Goal: Information Seeking & Learning: Learn about a topic

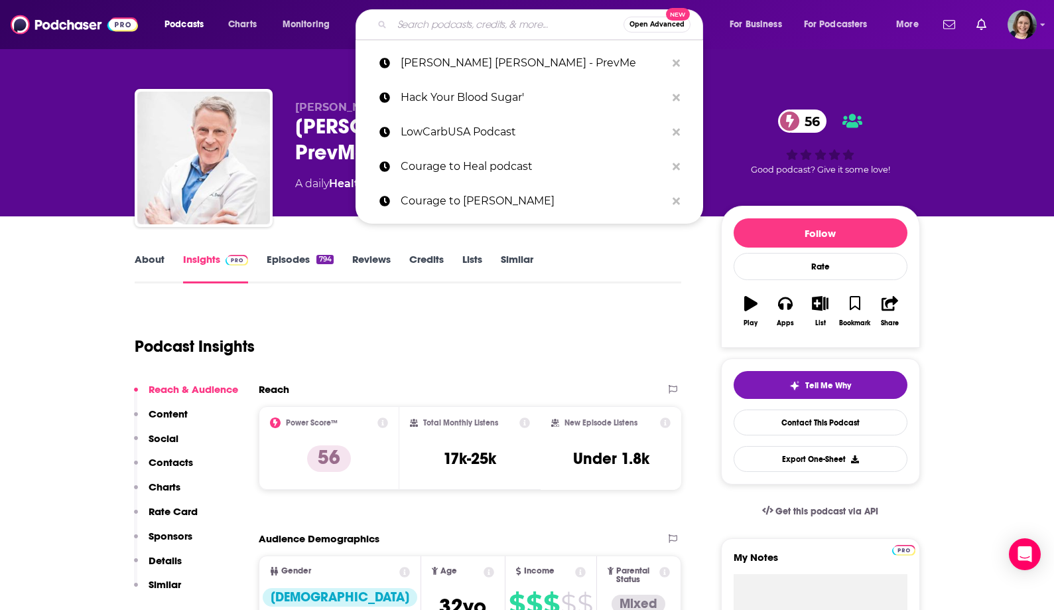
type input "Courage to Heal"
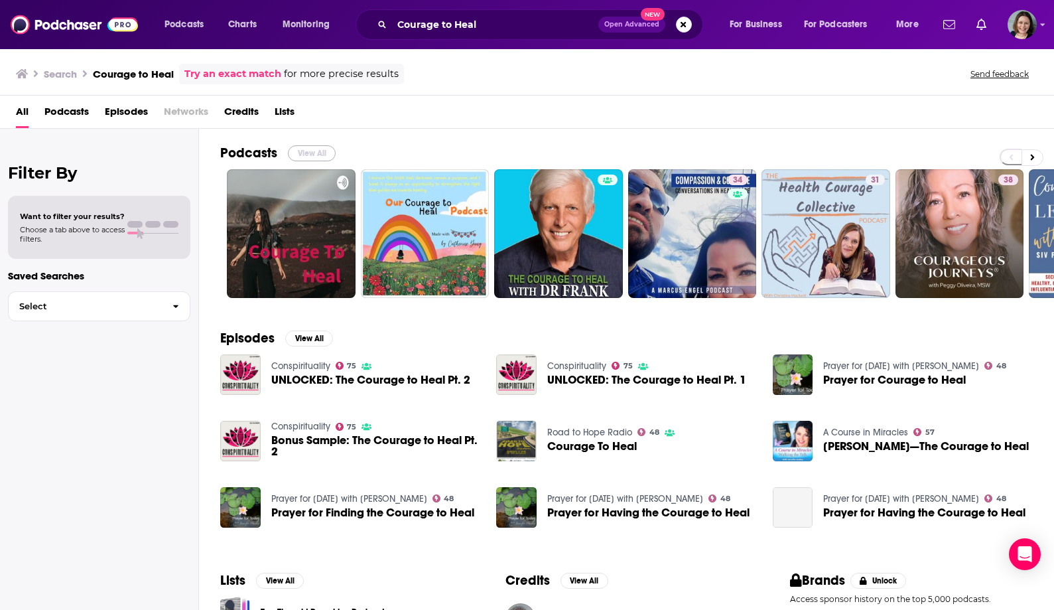
click at [314, 145] on button "View All" at bounding box center [312, 153] width 48 height 16
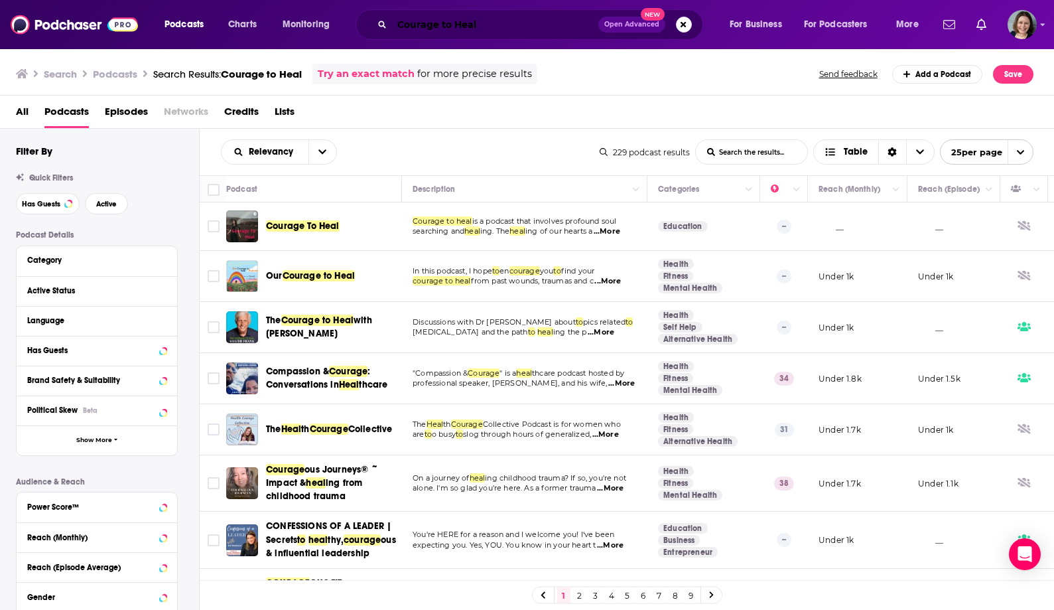
click at [491, 25] on input "Courage to Heal" at bounding box center [495, 24] width 206 height 21
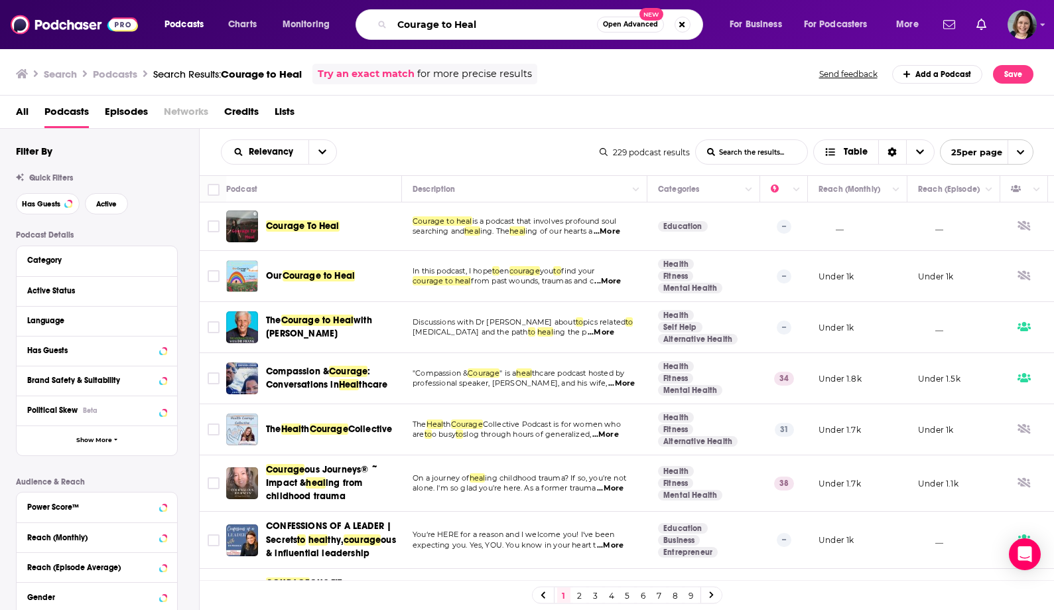
click at [491, 25] on input "Courage to Heal" at bounding box center [494, 24] width 205 height 21
type input "body of wonder"
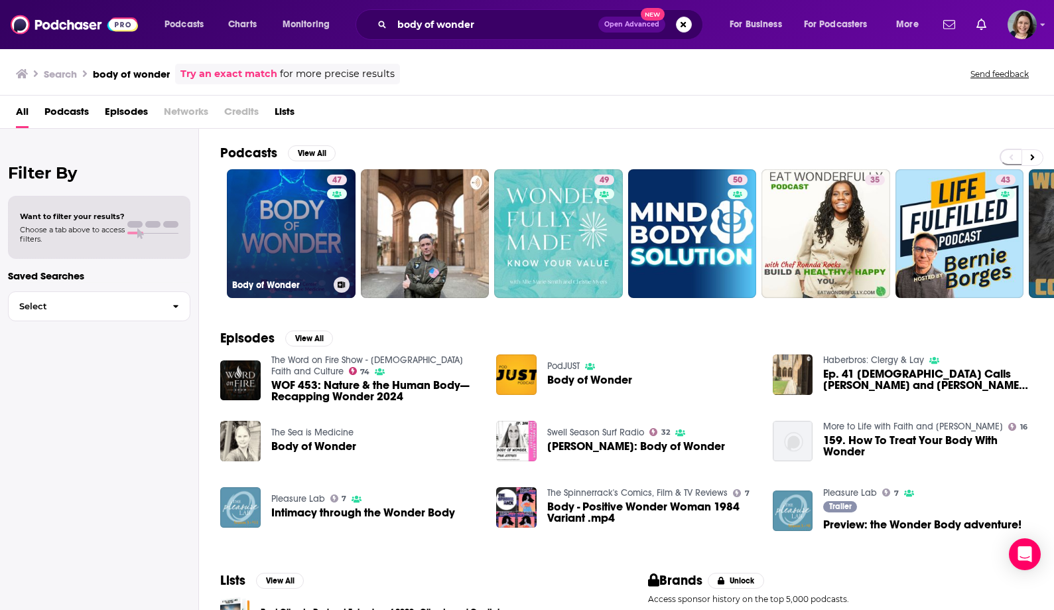
click at [281, 232] on link "47 Body of Wonder" at bounding box center [291, 233] width 129 height 129
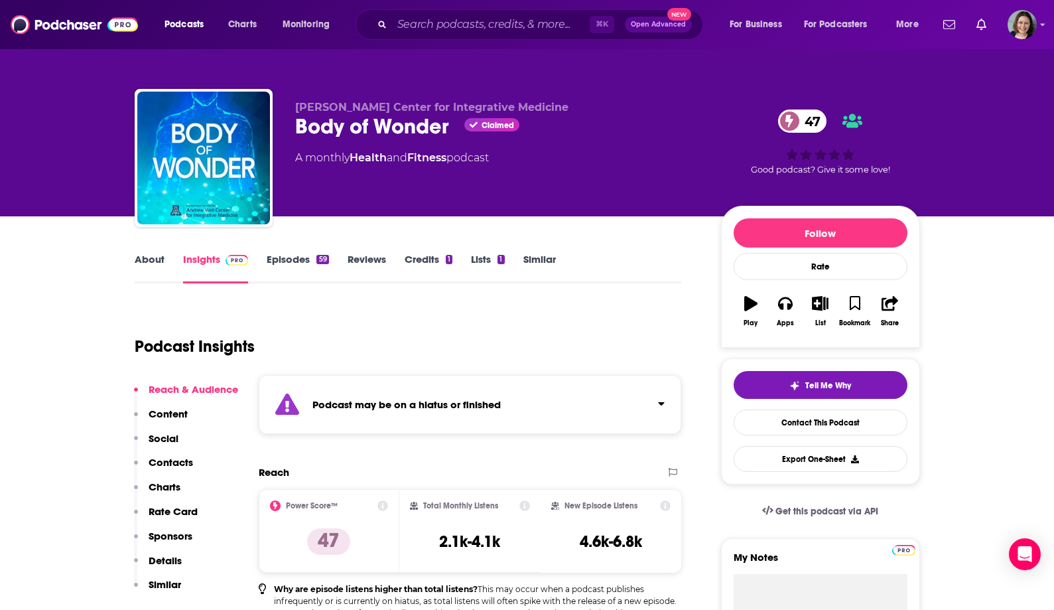
click at [147, 262] on link "About" at bounding box center [150, 268] width 30 height 31
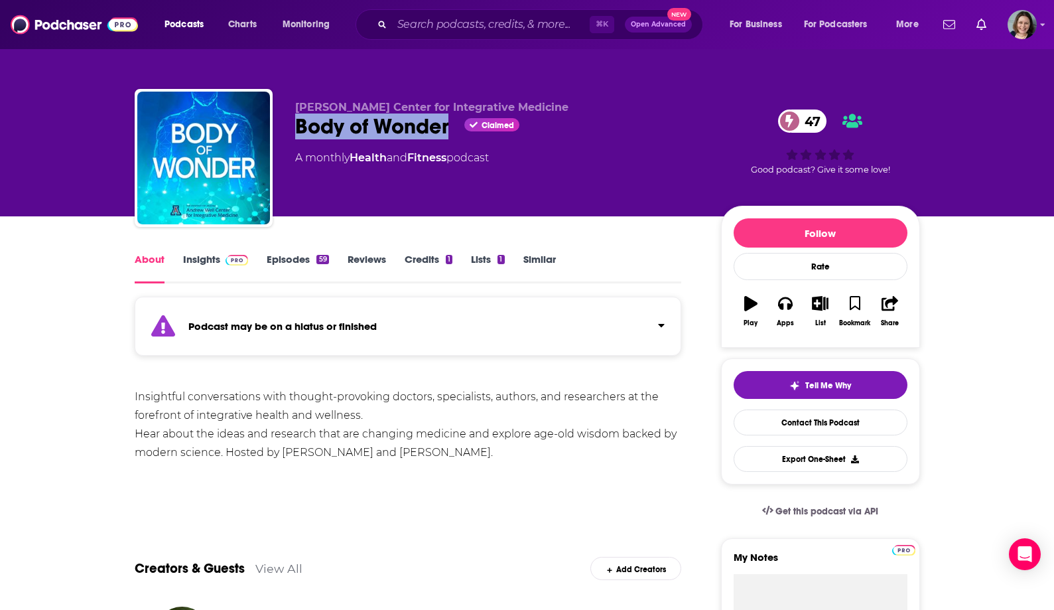
drag, startPoint x: 297, startPoint y: 132, endPoint x: 446, endPoint y: 135, distance: 149.3
click at [446, 135] on div "Body of Wonder Claimed 47" at bounding box center [497, 126] width 405 height 26
copy h1 "Body of Wonder"
click at [446, 135] on div "Body of Wonder Claimed 47" at bounding box center [497, 126] width 405 height 26
click at [404, 25] on input "Search podcasts, credits, & more..." at bounding box center [491, 24] width 198 height 21
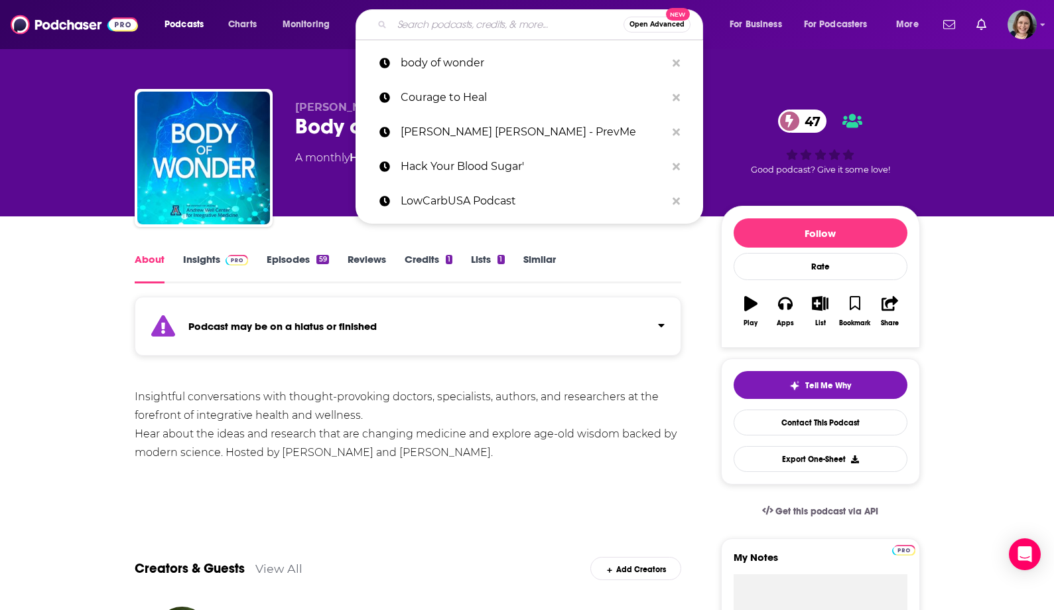
paste input "The Genius Life"
type input "The Genius Life"
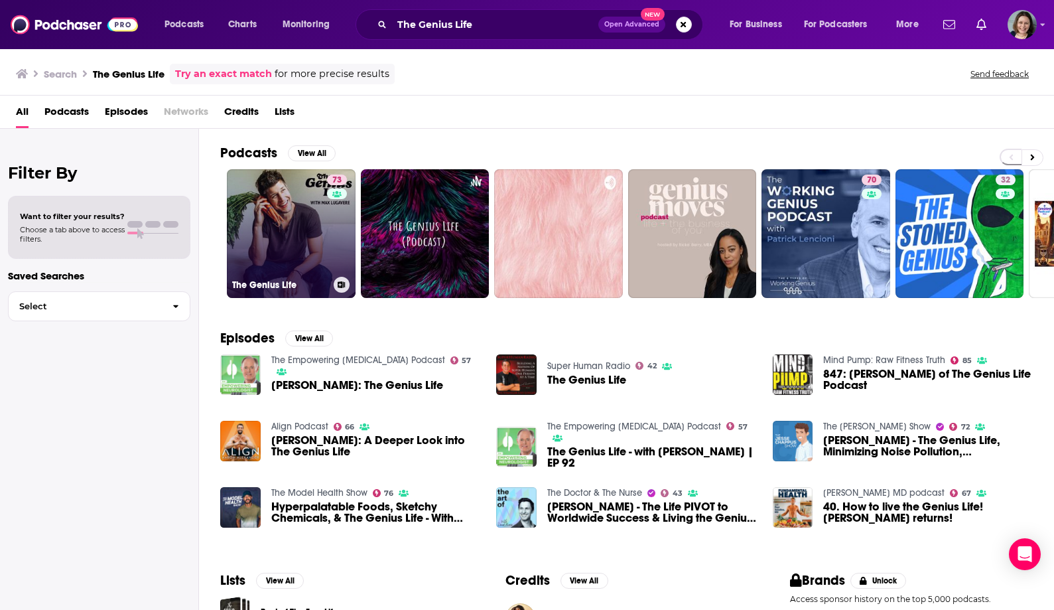
click at [303, 238] on link "73 The Genius Life" at bounding box center [291, 233] width 129 height 129
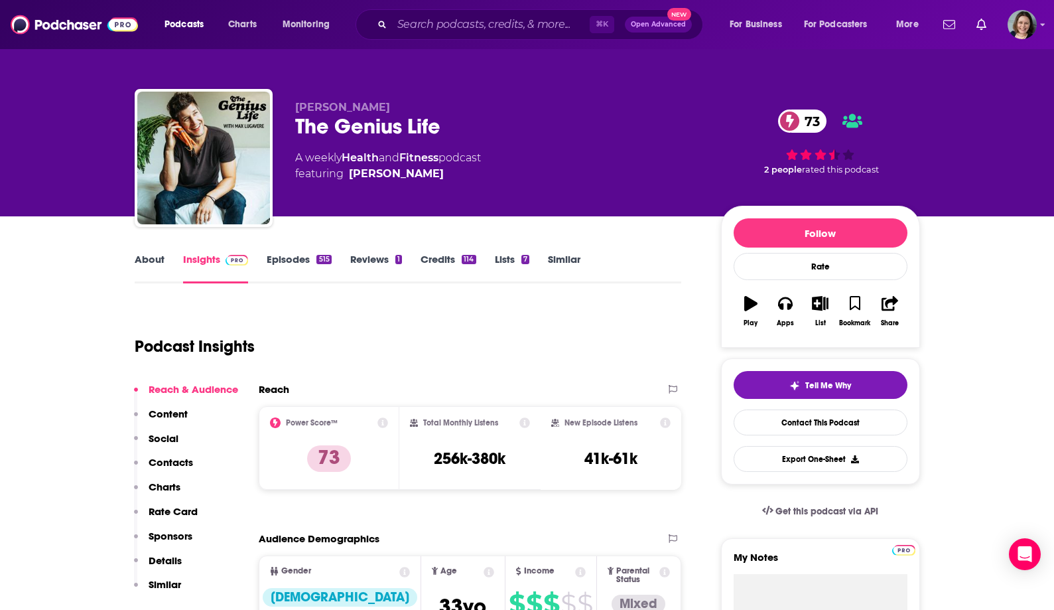
click at [154, 258] on link "About" at bounding box center [150, 268] width 30 height 31
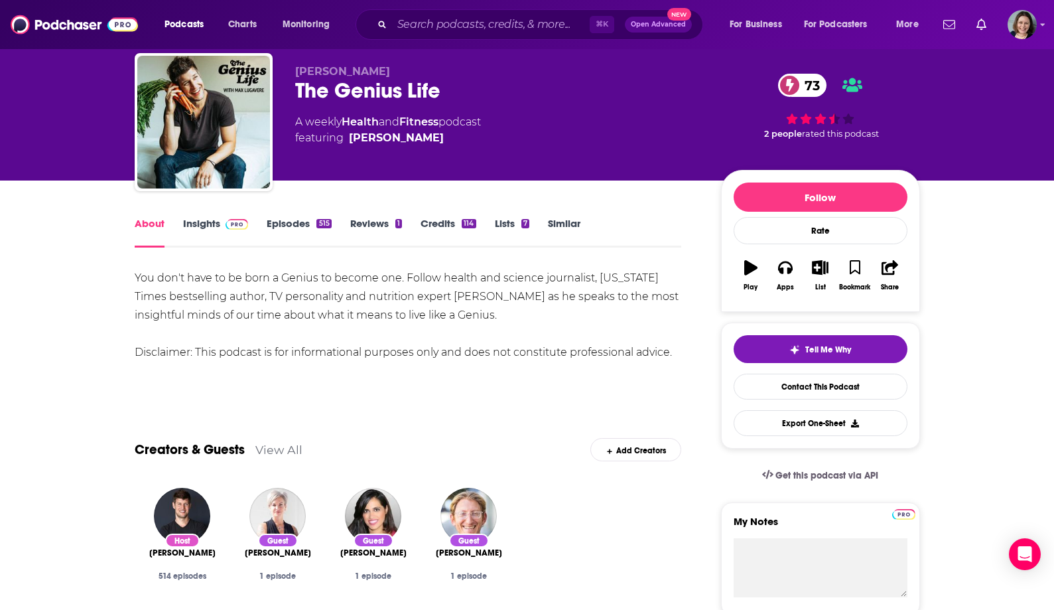
scroll to position [23, 0]
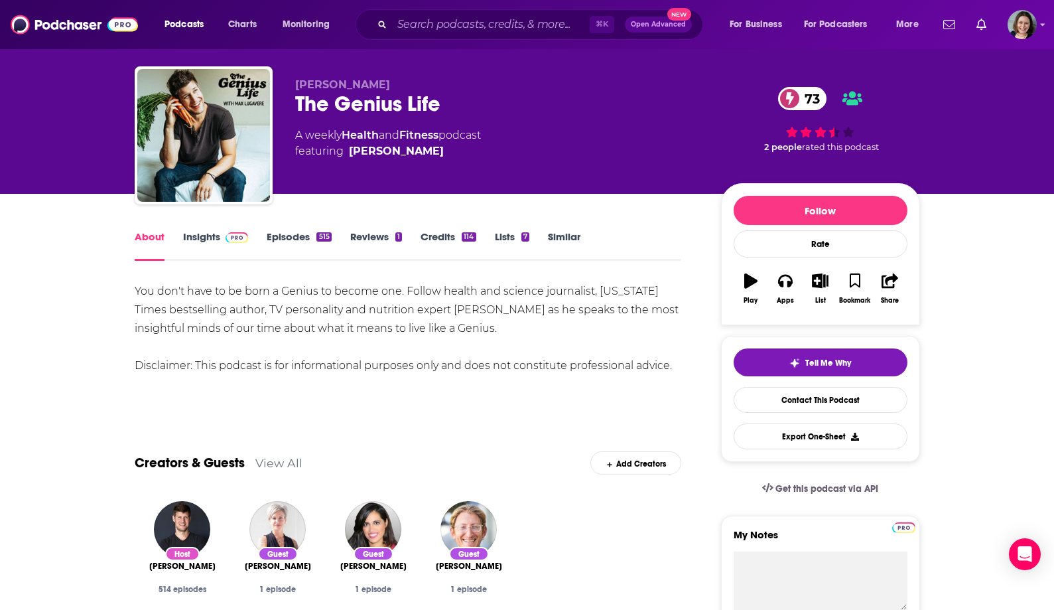
click at [205, 236] on link "Insights" at bounding box center [216, 245] width 66 height 31
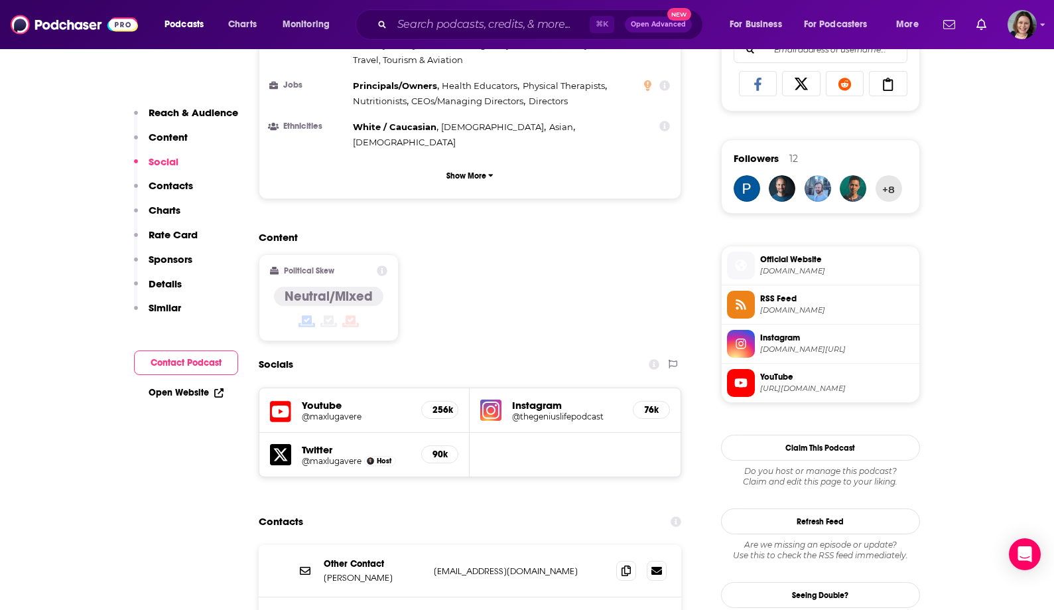
scroll to position [918, 0]
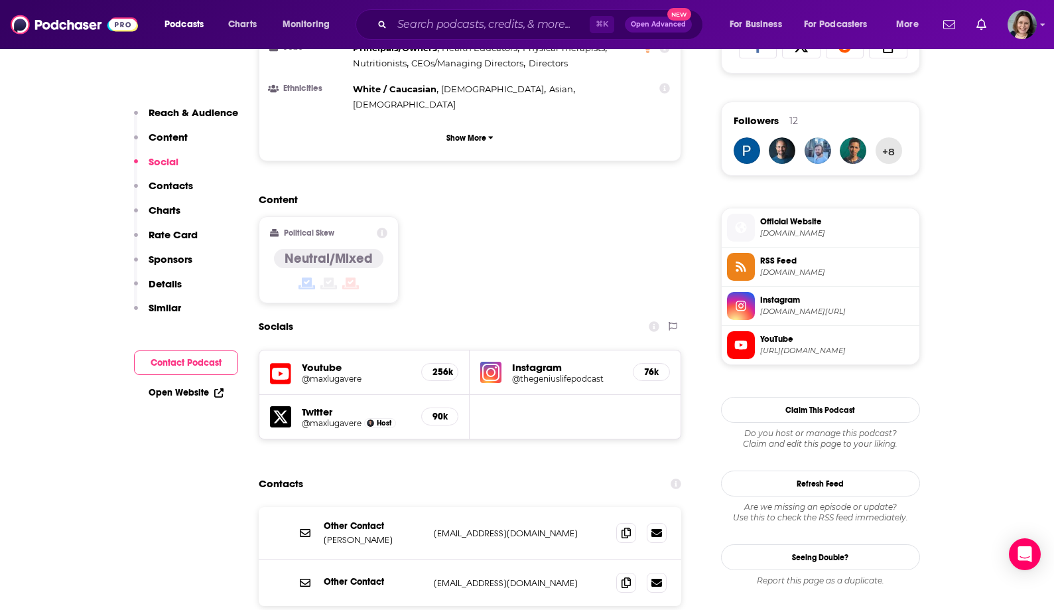
click at [528, 374] on h5 "@thegeniuslifepodcast" at bounding box center [567, 379] width 110 height 10
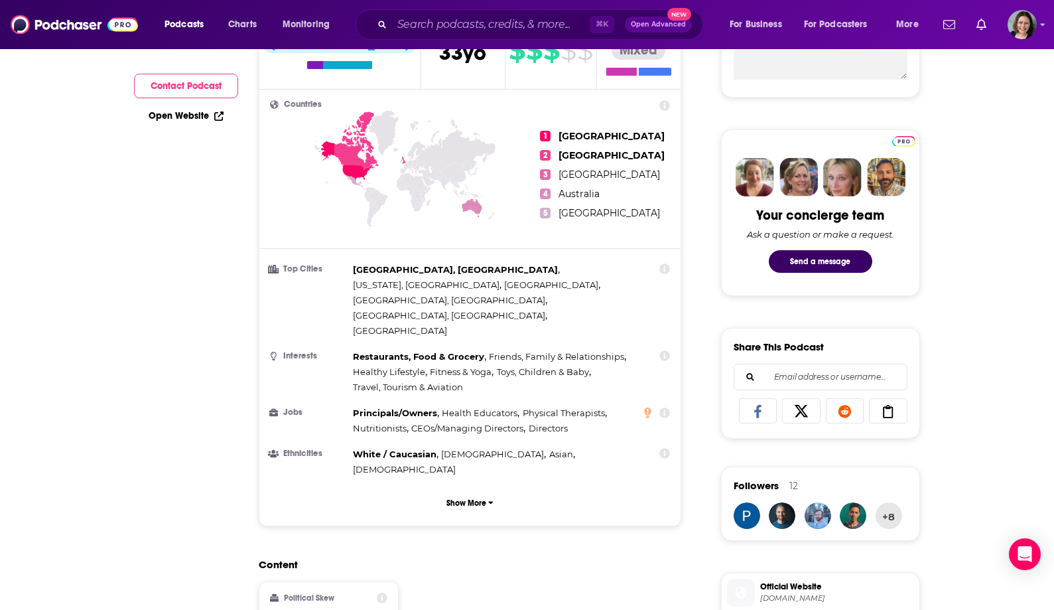
scroll to position [0, 0]
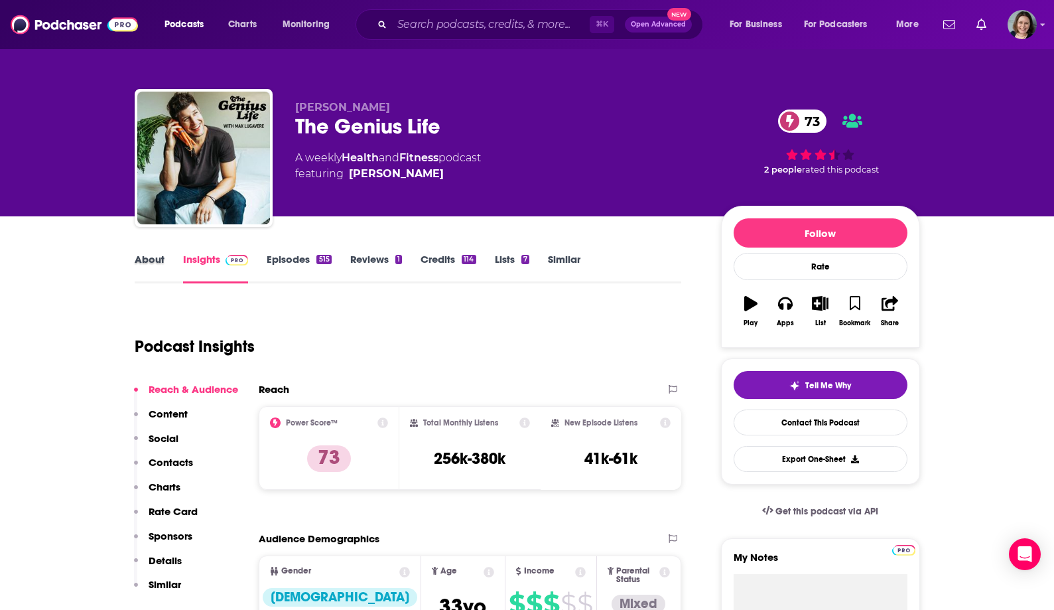
click at [169, 254] on div "About" at bounding box center [159, 268] width 48 height 31
drag, startPoint x: 295, startPoint y: 105, endPoint x: 372, endPoint y: 105, distance: 77.0
click at [372, 105] on span "[PERSON_NAME]" at bounding box center [342, 107] width 95 height 13
copy span "[PERSON_NAME]"
click at [372, 105] on span "[PERSON_NAME]" at bounding box center [342, 107] width 95 height 13
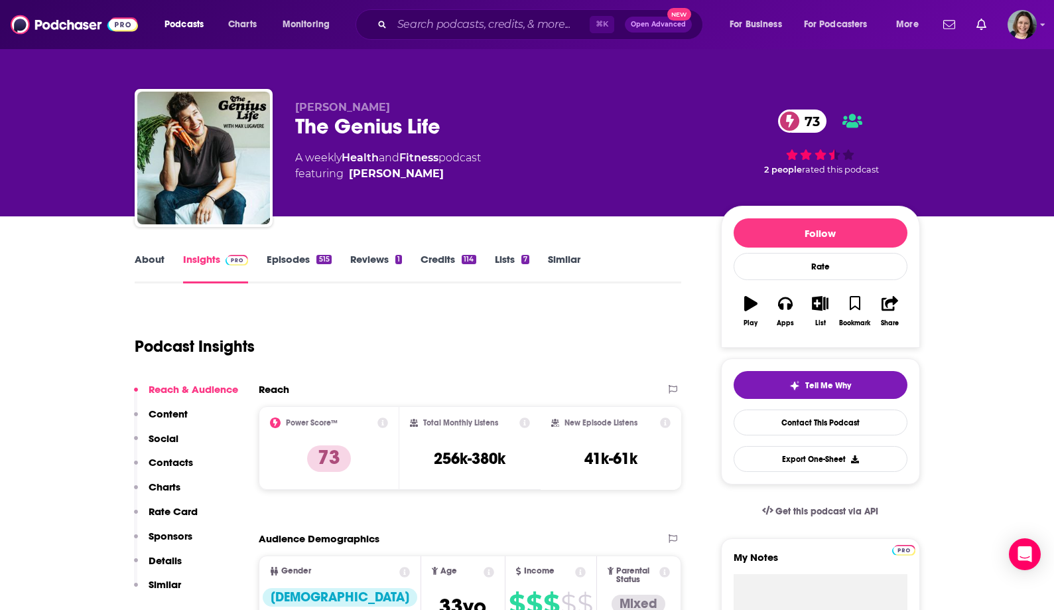
click at [147, 258] on link "About" at bounding box center [150, 268] width 30 height 31
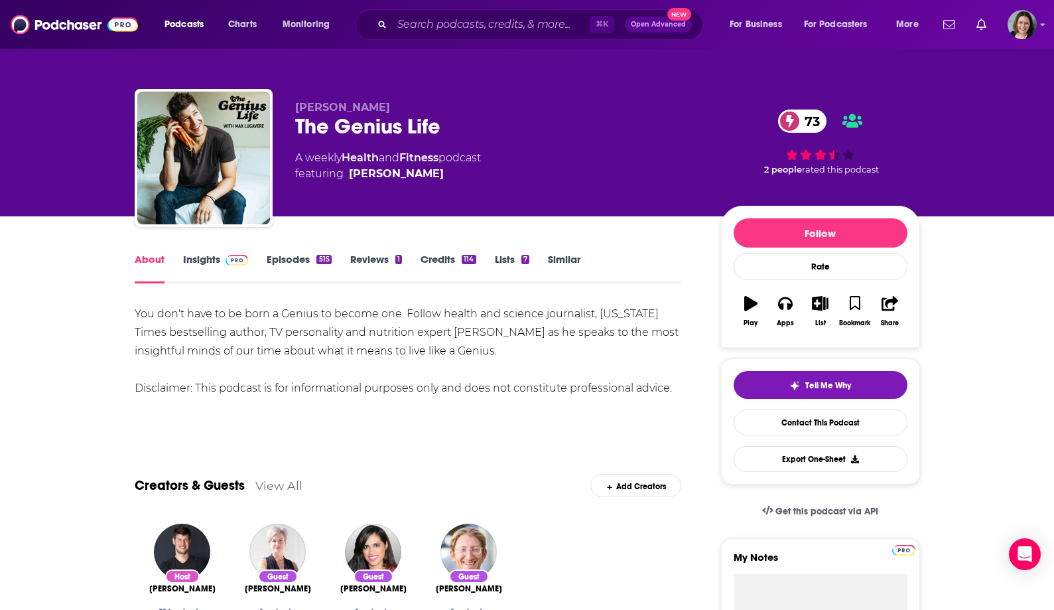
click at [286, 337] on div "You don't have to be born a Genius to become one. Follow health and science jou…" at bounding box center [408, 351] width 547 height 93
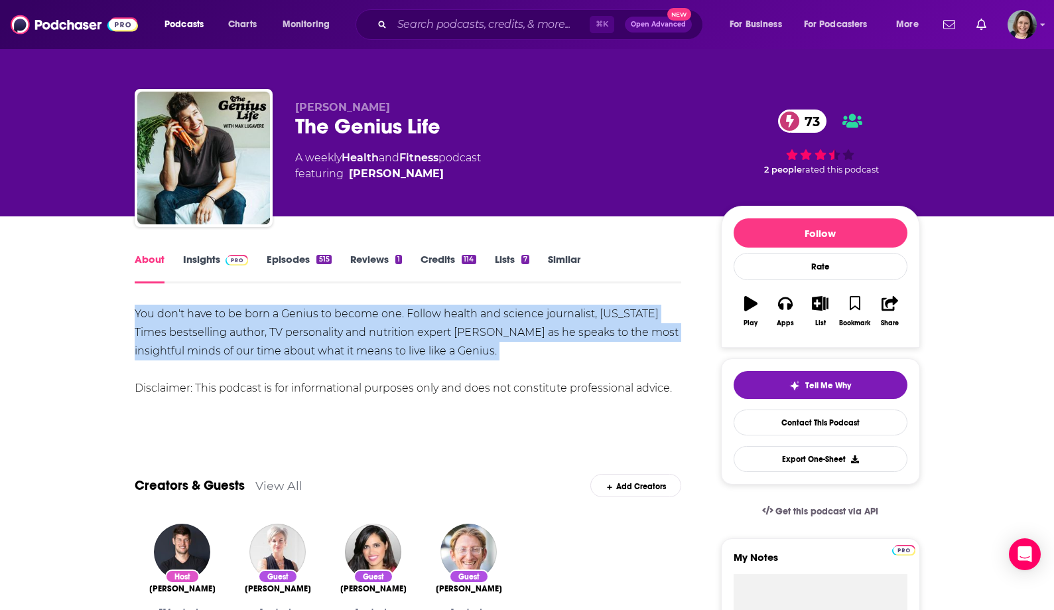
click at [286, 337] on div "You don't have to be born a Genius to become one. Follow health and science jou…" at bounding box center [408, 351] width 547 height 93
copy div "You don't have to be born a Genius to become one. Follow health and science jou…"
click at [286, 337] on div "You don't have to be born a Genius to become one. Follow health and science jou…" at bounding box center [408, 351] width 547 height 93
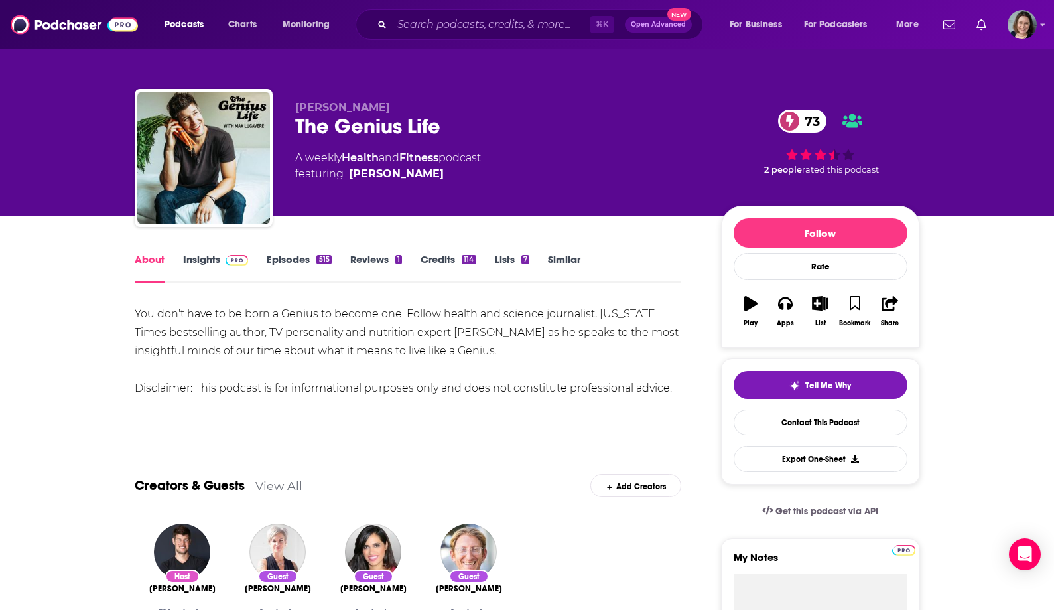
click at [200, 257] on link "Insights" at bounding box center [216, 268] width 66 height 31
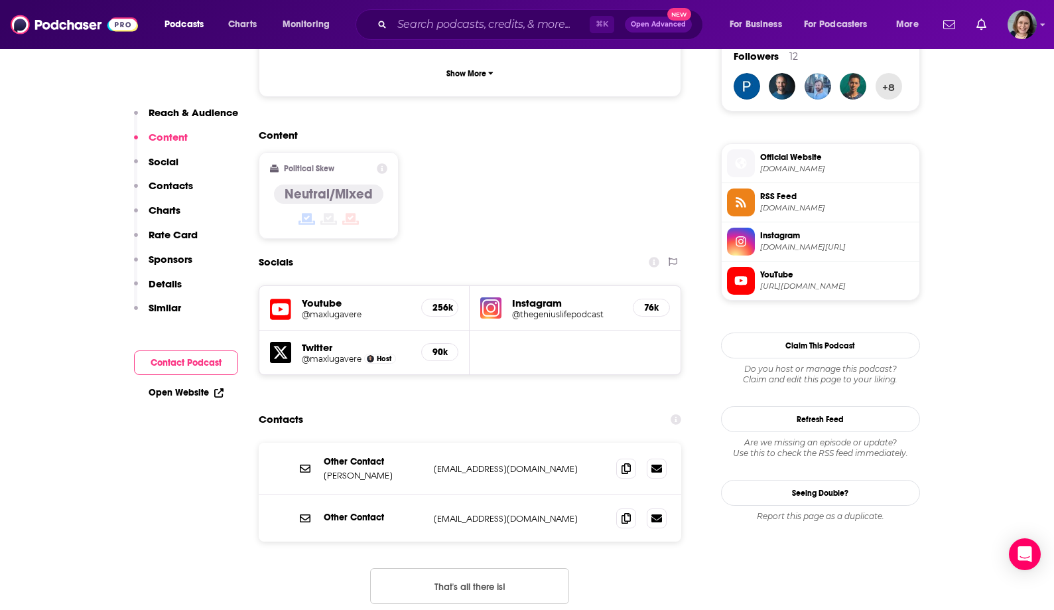
scroll to position [1007, 0]
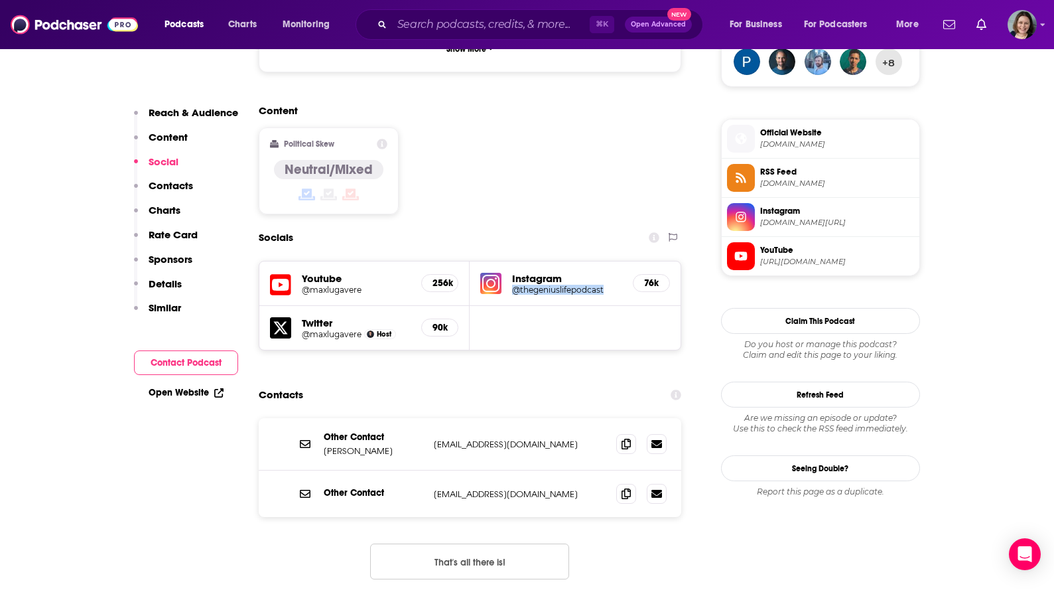
drag, startPoint x: 511, startPoint y: 224, endPoint x: 606, endPoint y: 224, distance: 94.9
click at [606, 261] on div "Instagram @thegeniuslifepodcast 76k" at bounding box center [575, 283] width 211 height 44
copy h5 "@thegeniuslifepodcast"
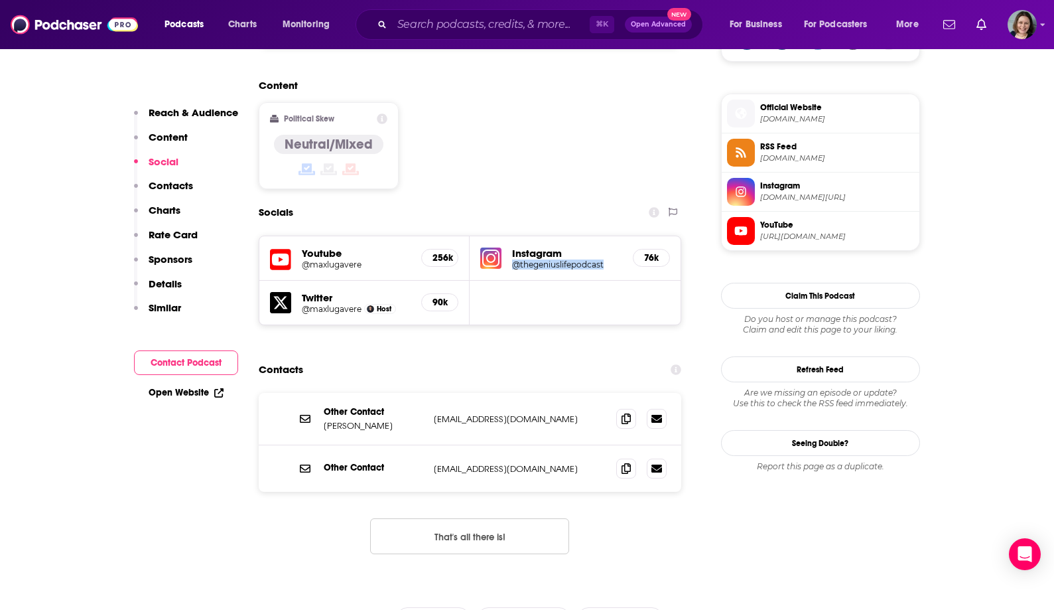
scroll to position [1039, 0]
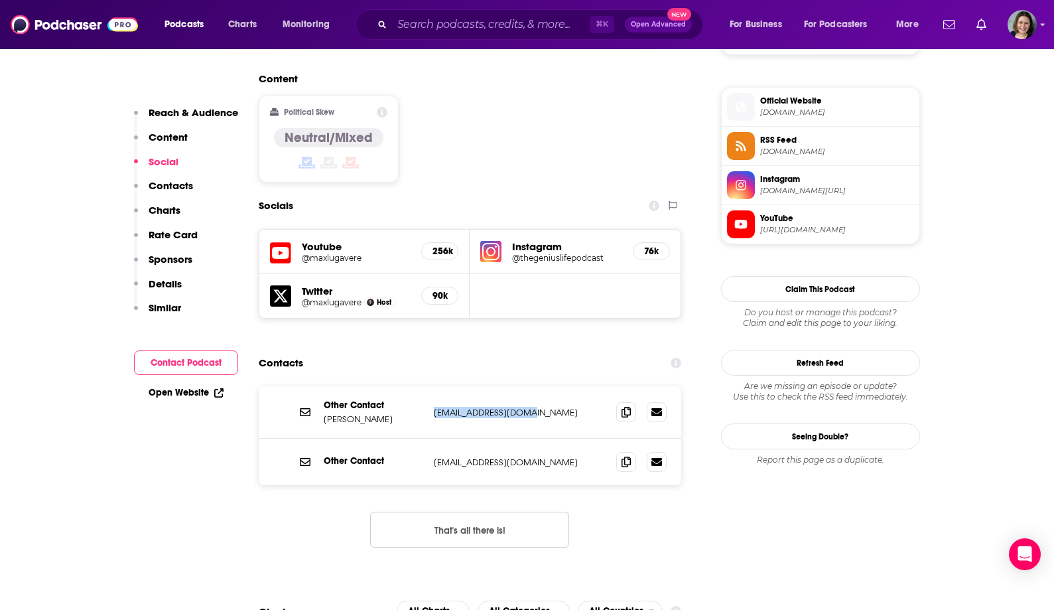
drag, startPoint x: 431, startPoint y: 345, endPoint x: 538, endPoint y: 345, distance: 107.5
click at [538, 386] on div "Other Contact [PERSON_NAME] [EMAIL_ADDRESS][DOMAIN_NAME] [EMAIL_ADDRESS][DOMAIN…" at bounding box center [470, 412] width 423 height 52
copy p "[EMAIL_ADDRESS][DOMAIN_NAME]"
click at [538, 407] on p "[EMAIL_ADDRESS][DOMAIN_NAME]" at bounding box center [520, 412] width 172 height 11
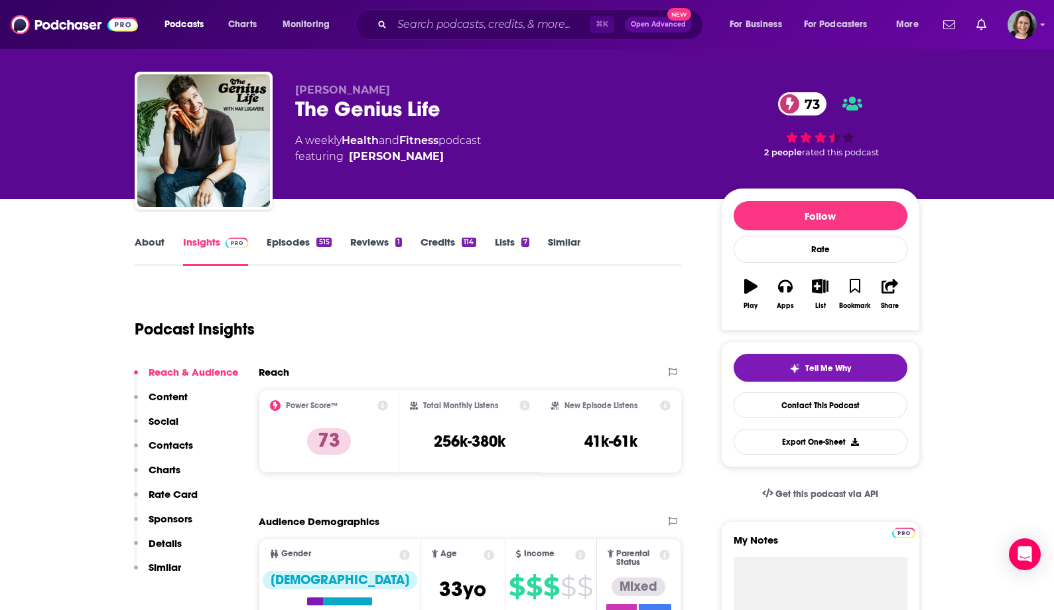
scroll to position [19, 0]
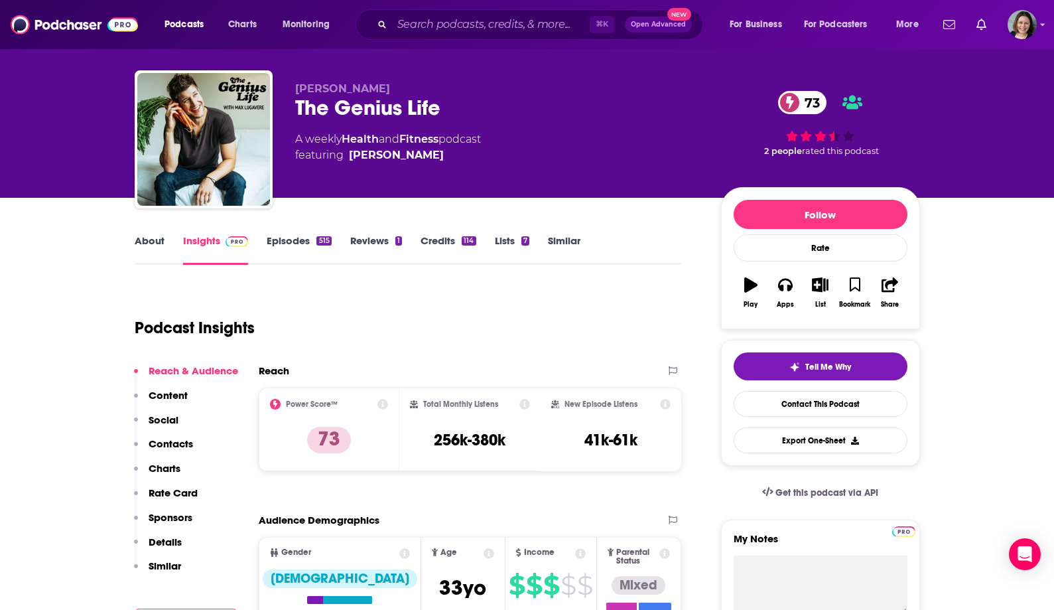
click at [299, 241] on link "Episodes 515" at bounding box center [299, 249] width 64 height 31
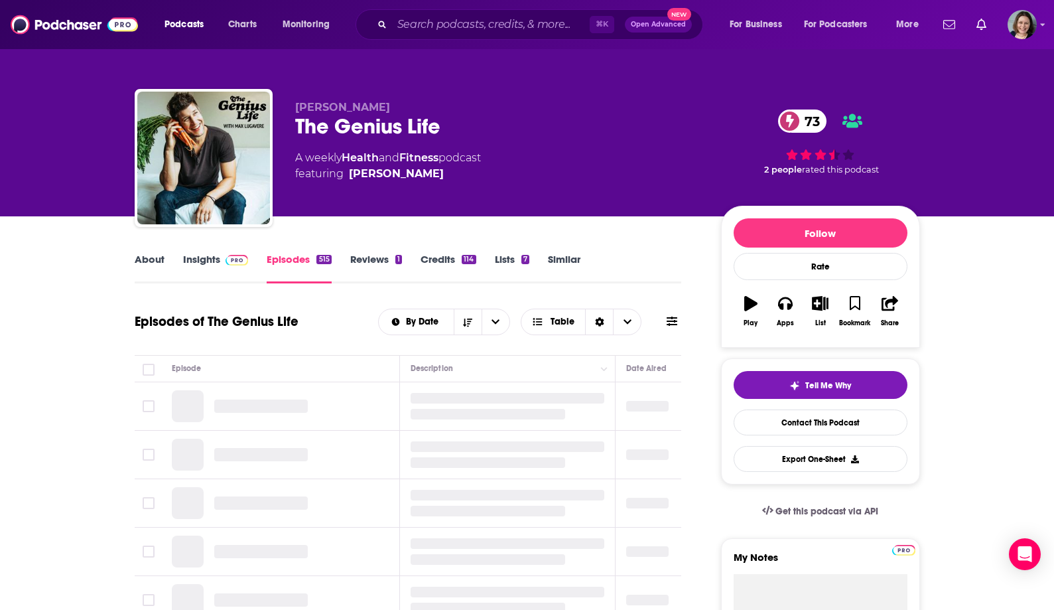
click at [218, 259] on link "Insights" at bounding box center [216, 268] width 66 height 31
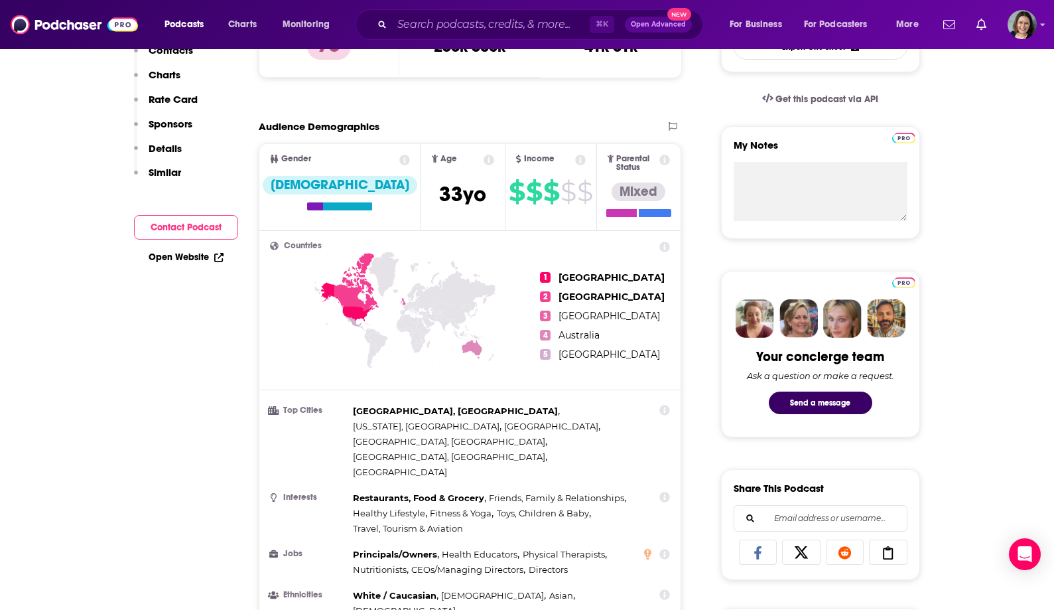
scroll to position [73, 0]
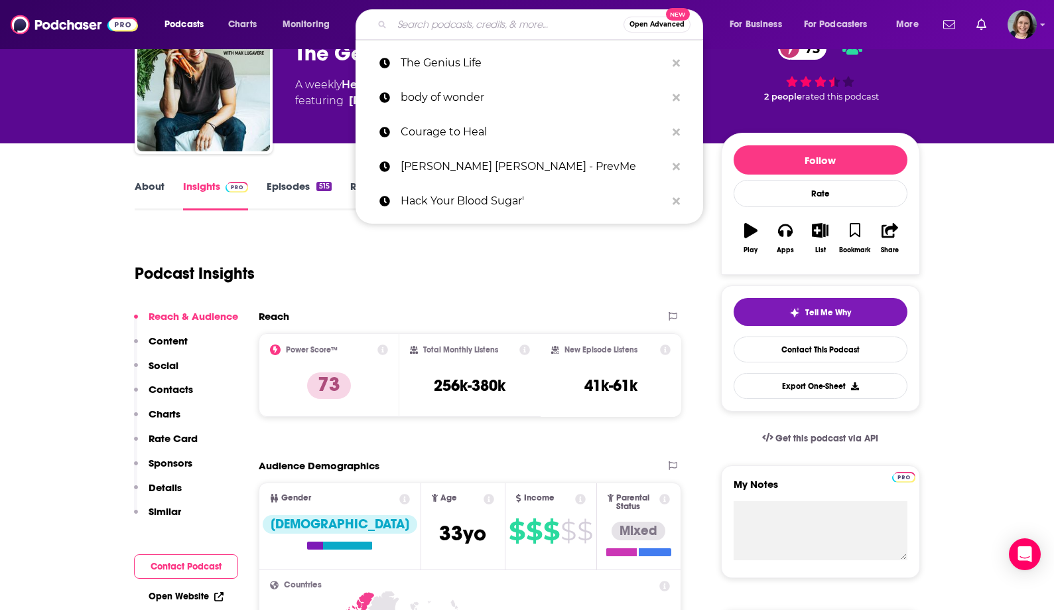
click at [433, 18] on input "Search podcasts, credits, & more..." at bounding box center [508, 24] width 232 height 21
paste input "Courage to Heal"
type input "Courage to Heal"
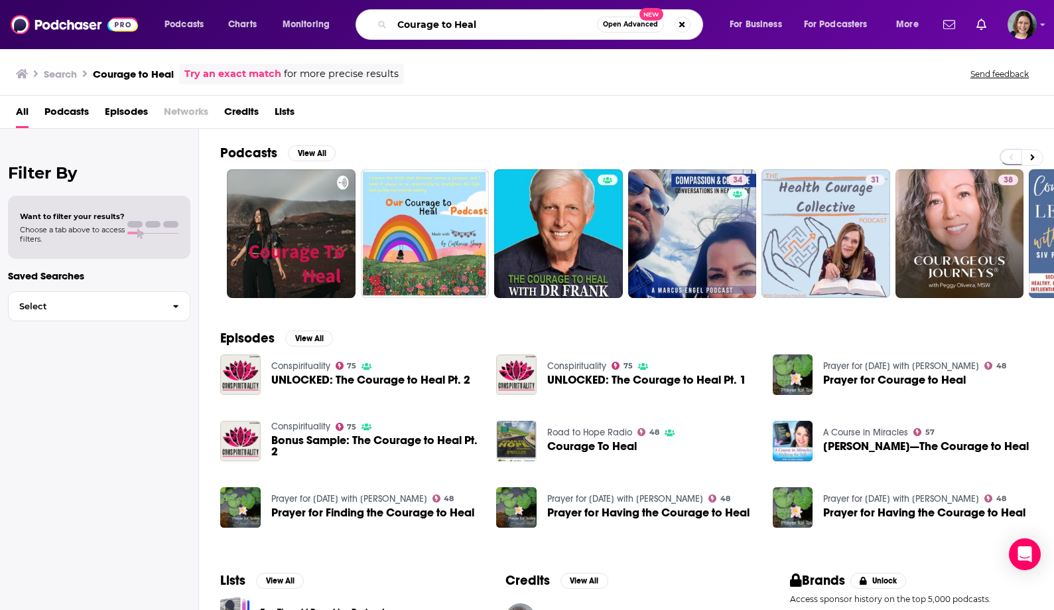
click at [525, 32] on input "Courage to Heal" at bounding box center [494, 24] width 205 height 21
paste input "[PERSON_NAME]"
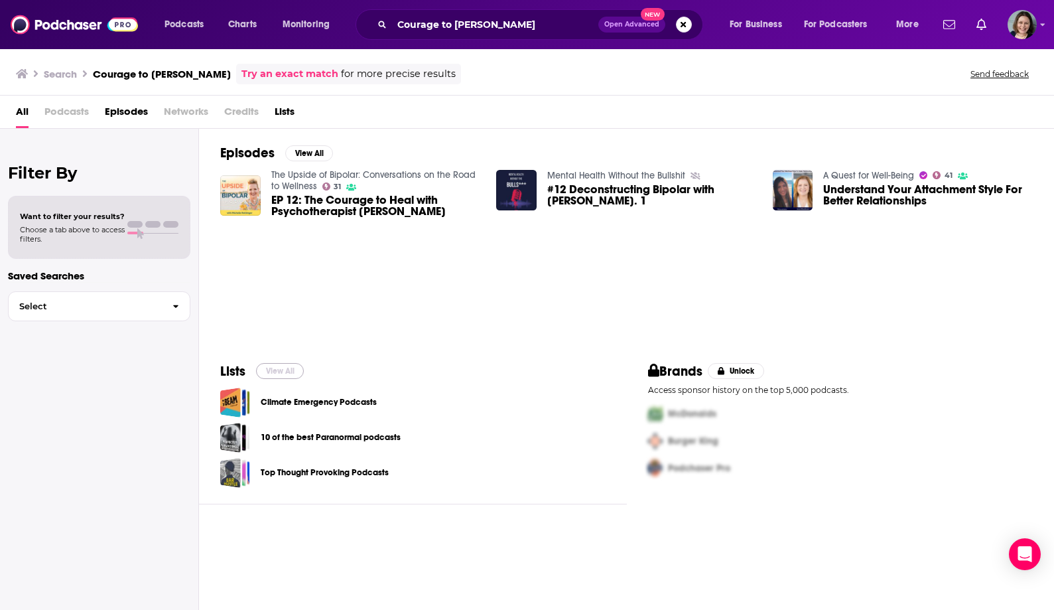
click at [283, 372] on button "View All" at bounding box center [280, 371] width 48 height 16
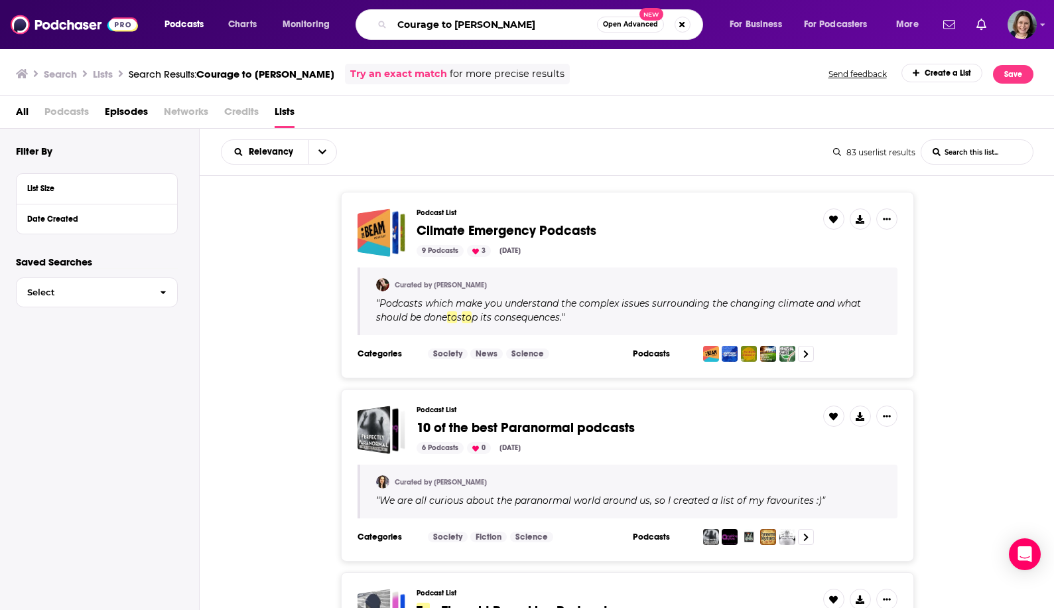
click at [470, 27] on input "Courage to [PERSON_NAME]" at bounding box center [494, 24] width 205 height 21
paste input "Turning Pain Into Power – A Conversation with [PERSON_NAME]"
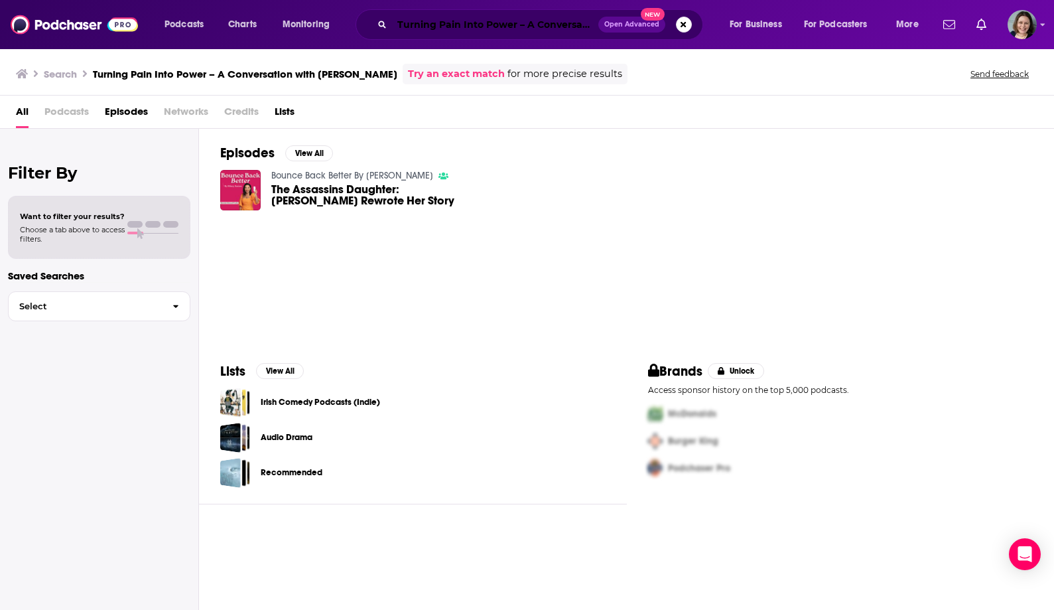
click at [417, 17] on input "Turning Pain Into Power – A Conversation with [PERSON_NAME]" at bounding box center [495, 24] width 206 height 21
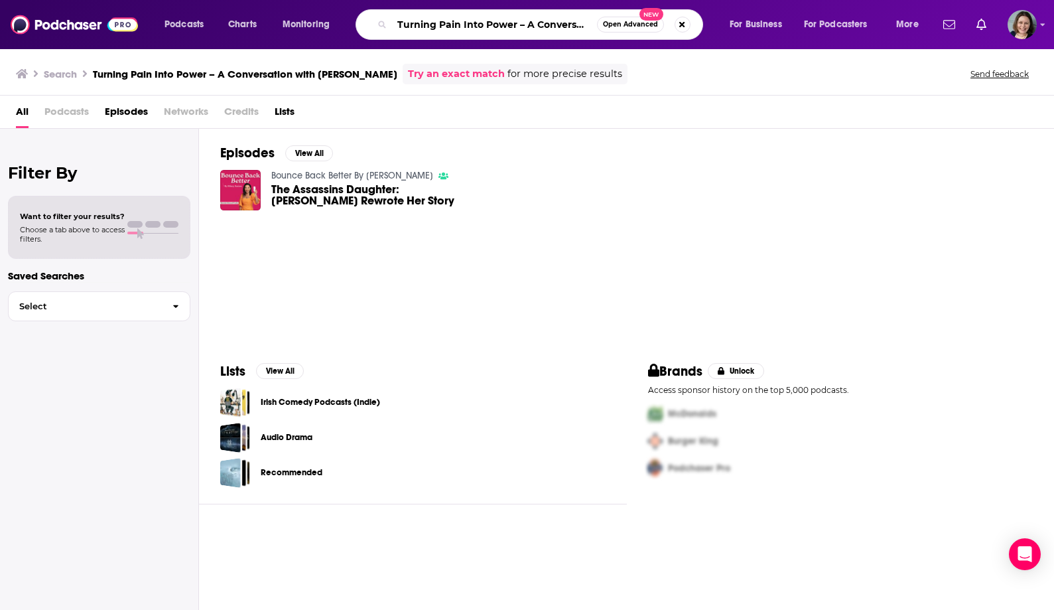
click at [417, 17] on input "Turning Pain Into Power – A Conversation with [PERSON_NAME]" at bounding box center [494, 24] width 205 height 21
paste input "[PERSON_NAME] [PERSON_NAME] - PrevMed"
type input "[PERSON_NAME] [PERSON_NAME] - PrevMed"
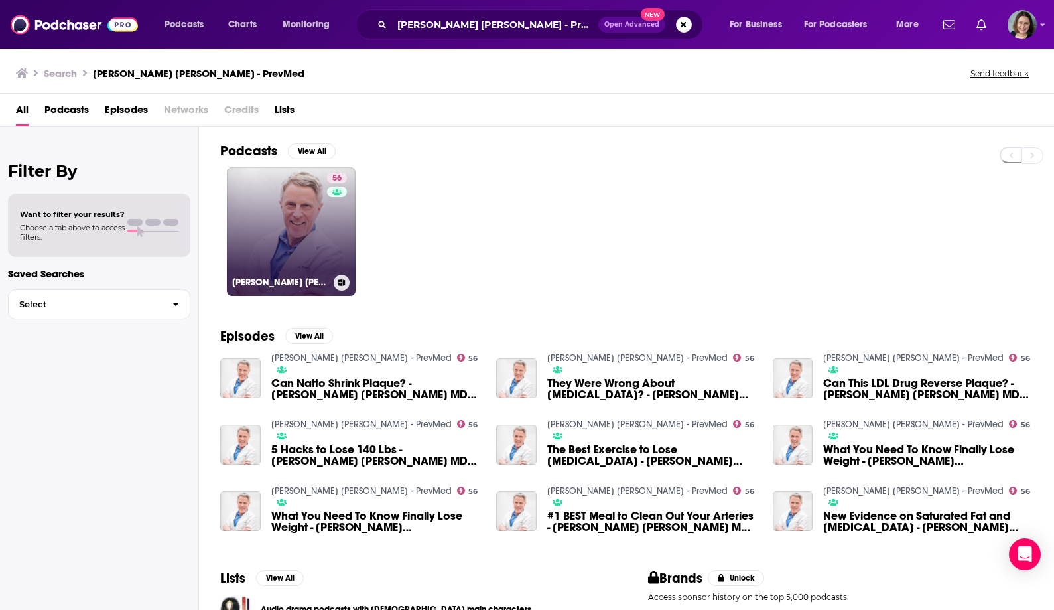
click at [286, 241] on link "56 [PERSON_NAME] [PERSON_NAME] - PrevMed" at bounding box center [291, 231] width 129 height 129
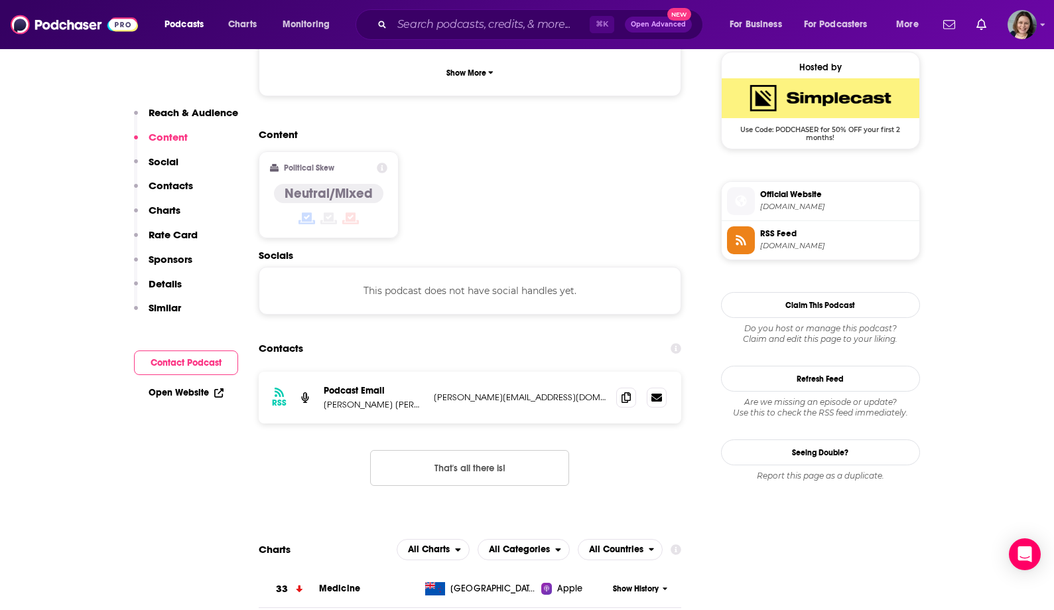
scroll to position [971, 0]
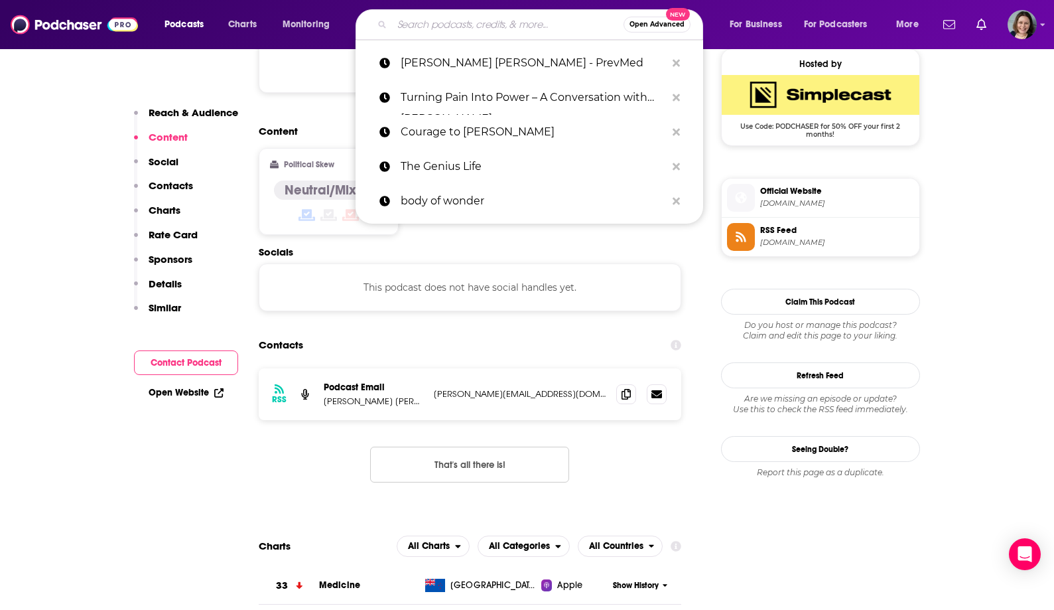
click at [557, 19] on input "Search podcasts, credits, & more..." at bounding box center [508, 24] width 232 height 21
paste input "The Curbsiders Internal Medicine Podcast"
type input "The Curbsiders Internal Medicine Podcast"
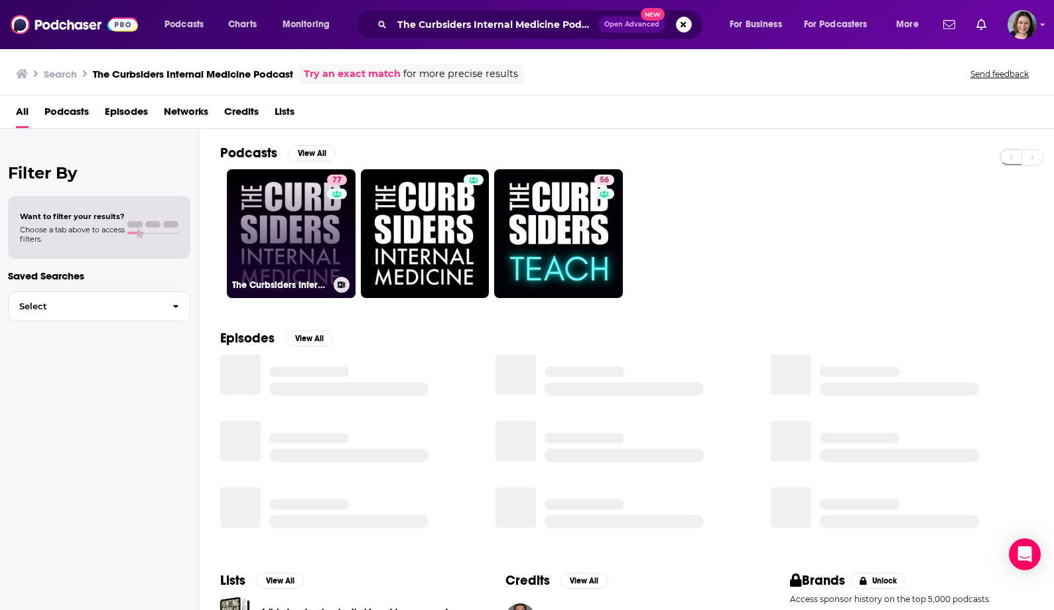
click at [281, 232] on link "77 The Curbsiders Internal Medicine Podcast" at bounding box center [291, 233] width 129 height 129
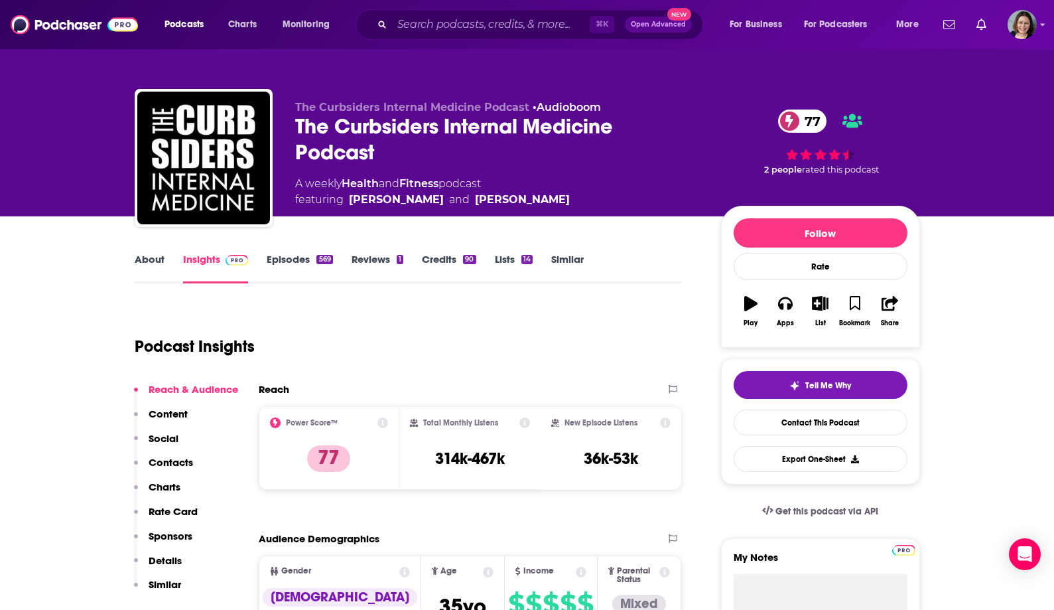
scroll to position [102, 0]
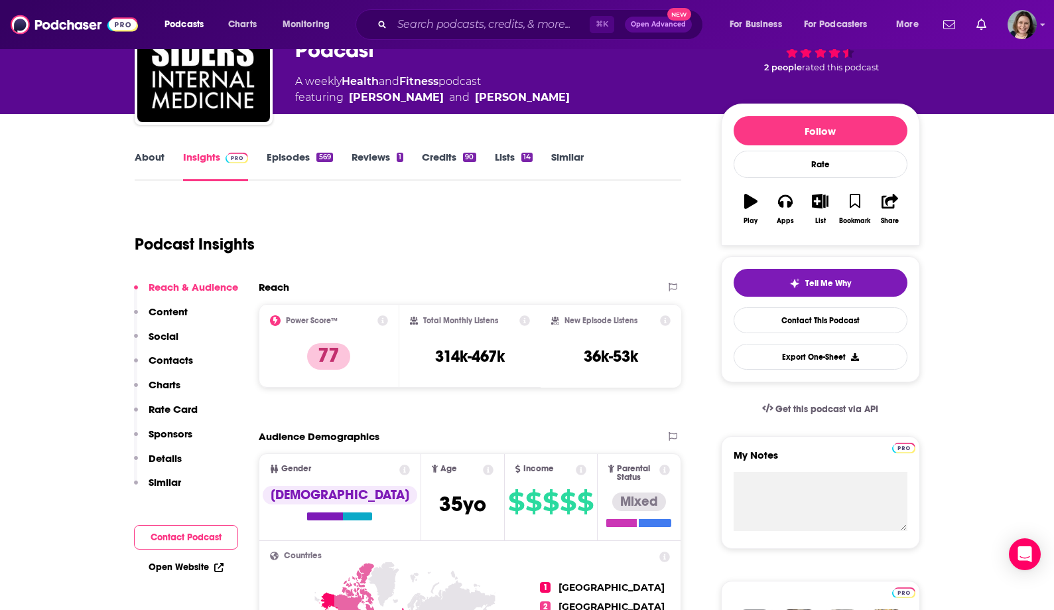
click at [157, 159] on link "About" at bounding box center [150, 166] width 30 height 31
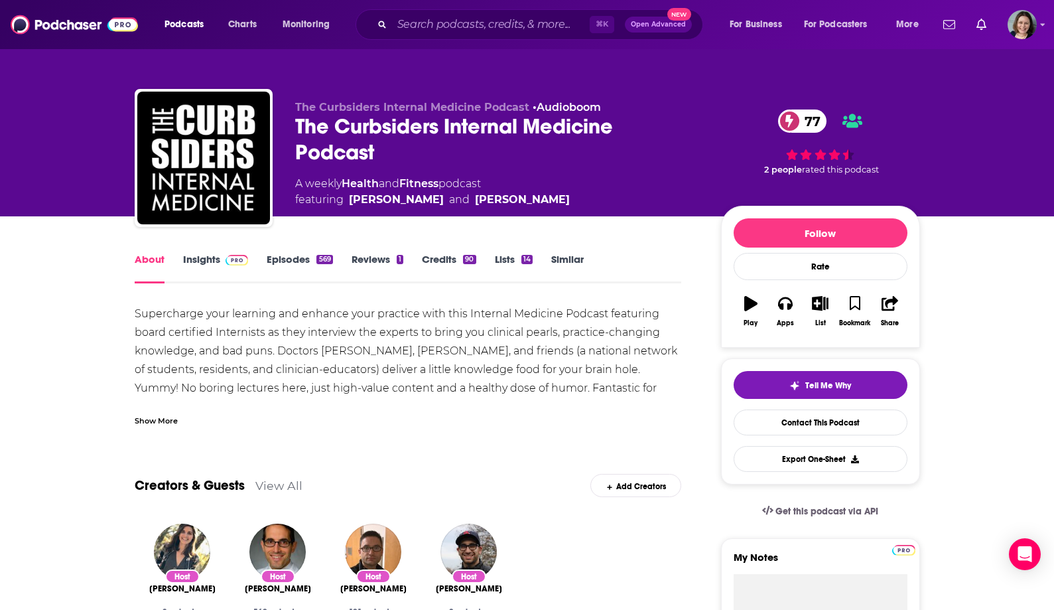
click at [298, 257] on link "Episodes 569" at bounding box center [300, 268] width 66 height 31
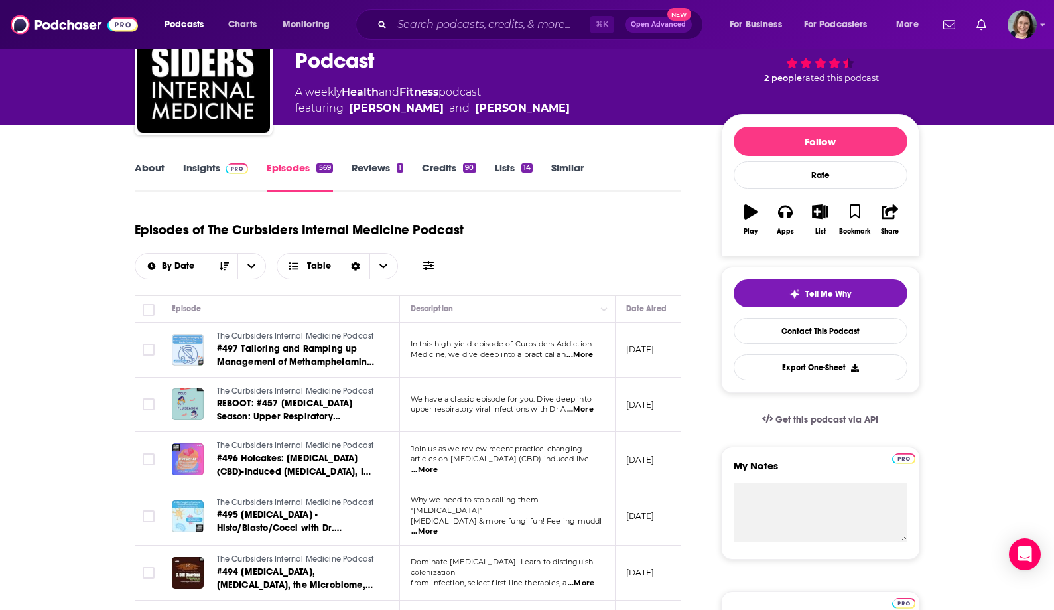
scroll to position [43, 0]
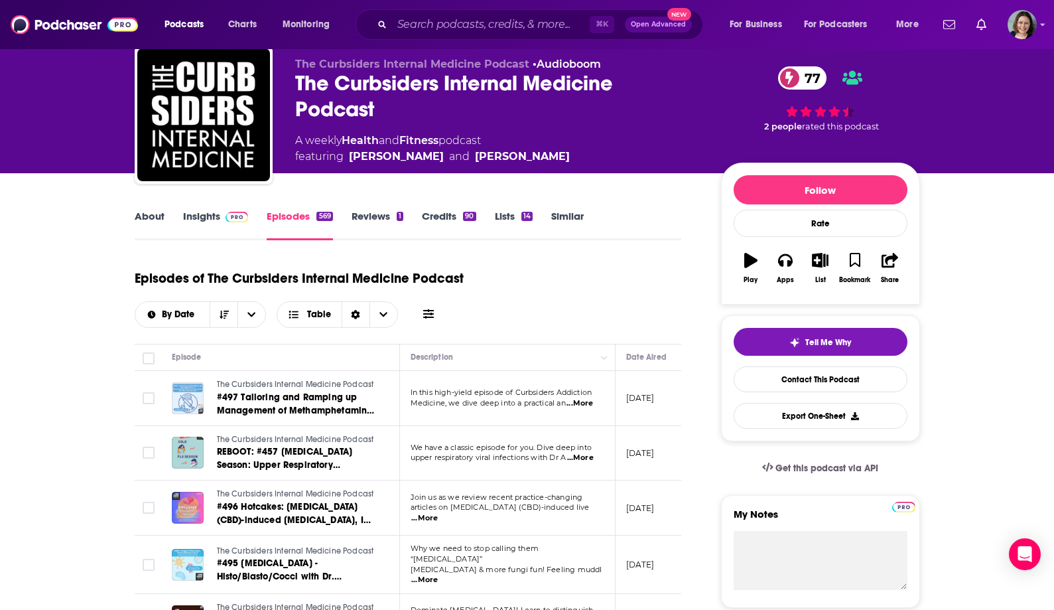
click at [155, 216] on link "About" at bounding box center [150, 225] width 30 height 31
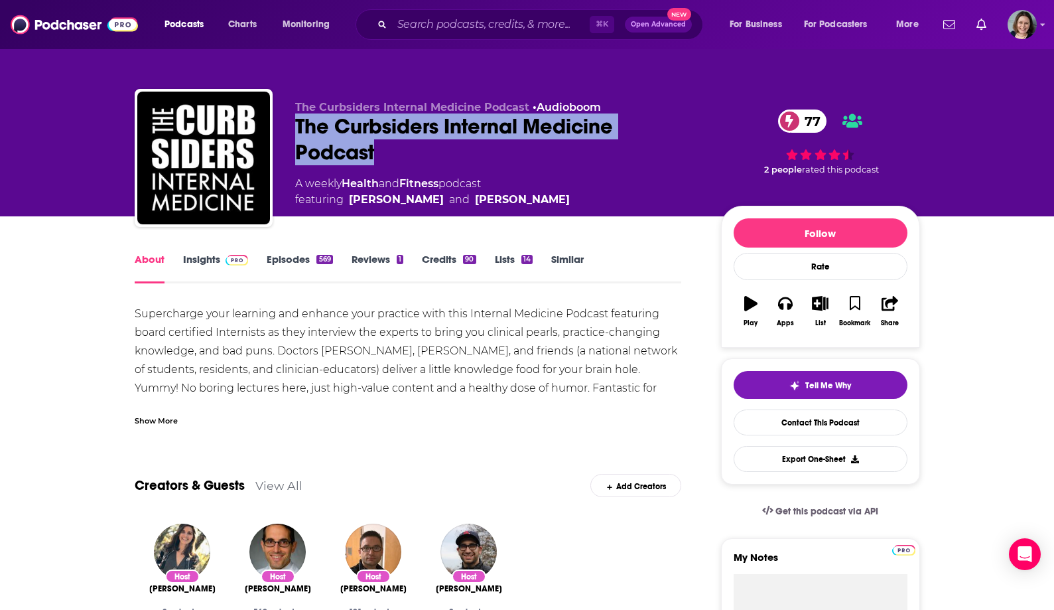
drag, startPoint x: 299, startPoint y: 124, endPoint x: 384, endPoint y: 159, distance: 91.9
click at [384, 159] on div "The Curbsiders Internal Medicine Podcast • Audioboom The Curbsiders Internal Me…" at bounding box center [527, 160] width 785 height 143
copy h1 "The Curbsiders Internal Medicine Podcast"
click at [384, 159] on div "The Curbsiders Internal Medicine Podcast 77" at bounding box center [497, 139] width 405 height 52
